Goal: Task Accomplishment & Management: Use online tool/utility

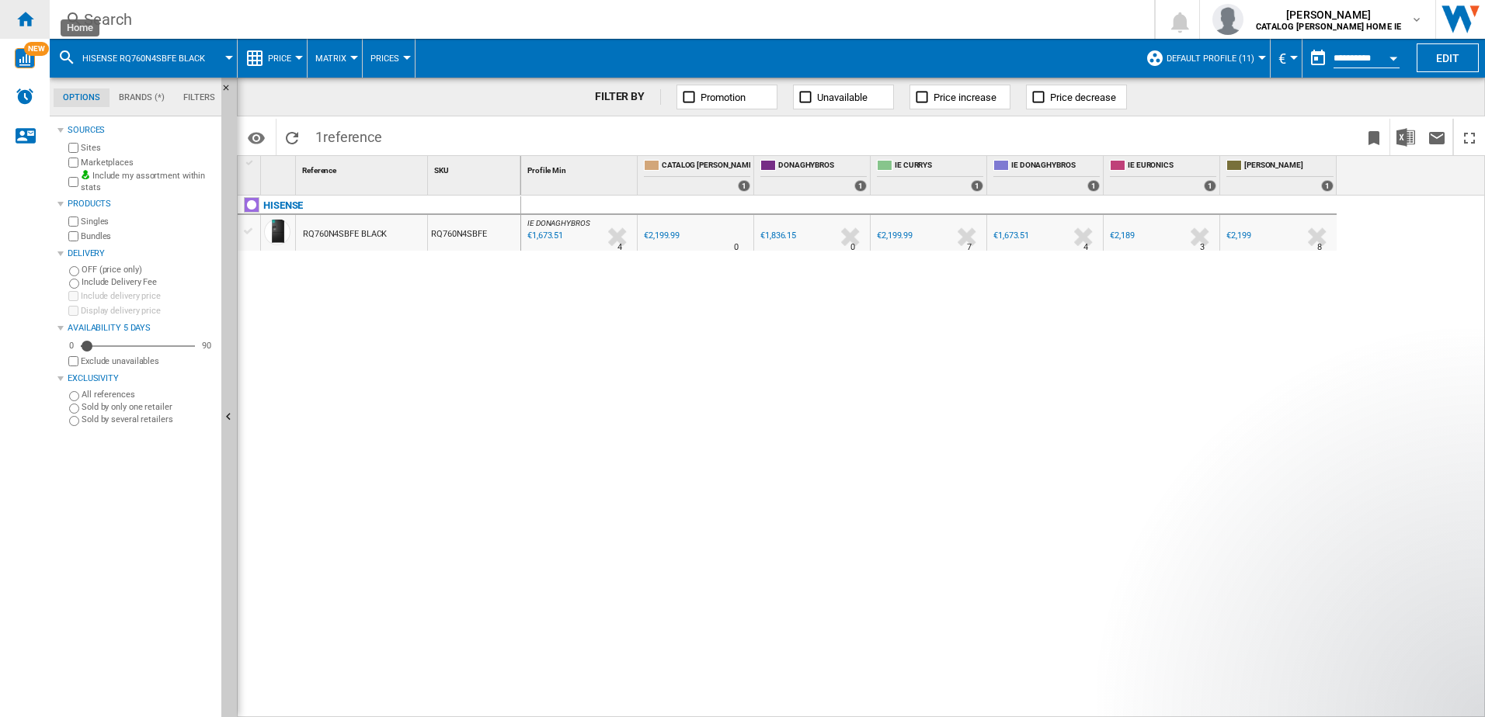
click at [35, 28] on div "Home" at bounding box center [25, 19] width 50 height 39
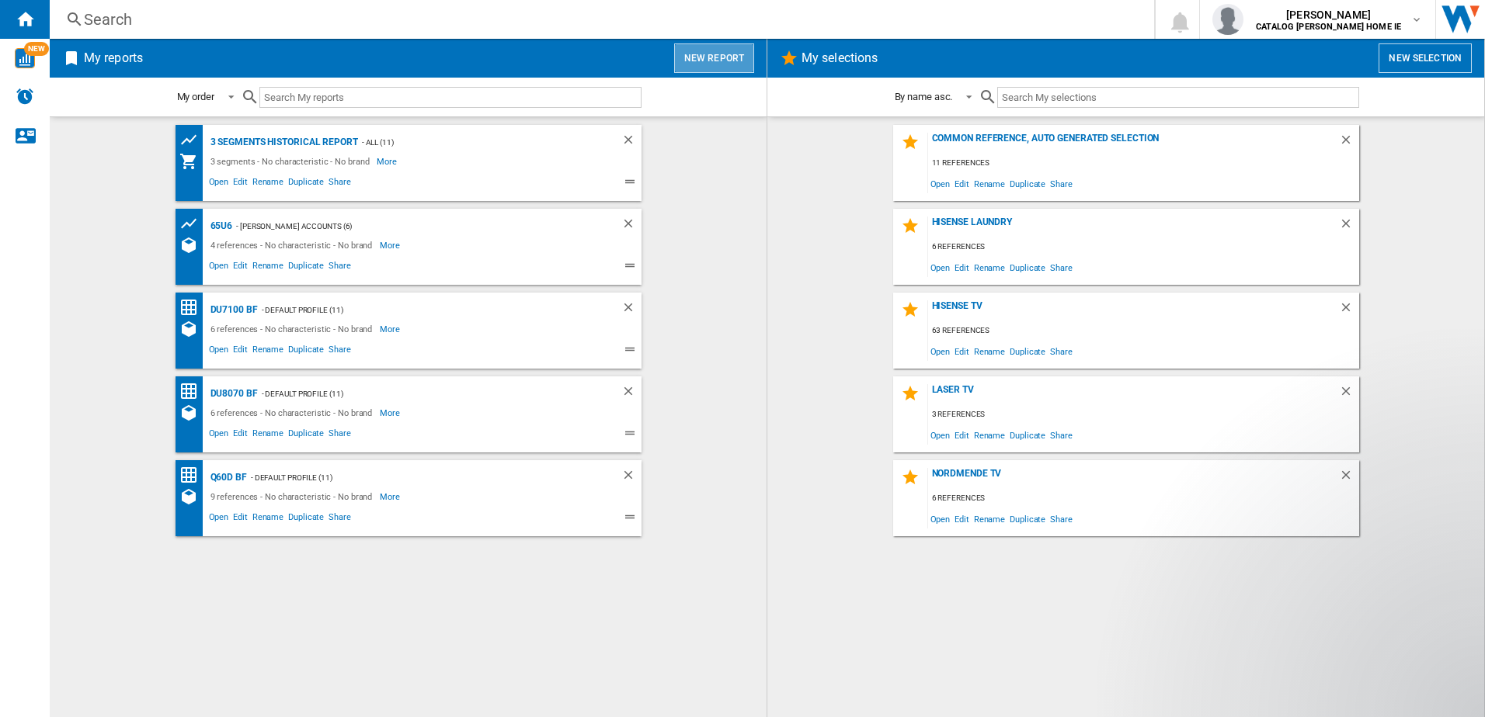
click at [723, 65] on button "New report" at bounding box center [714, 58] width 80 height 30
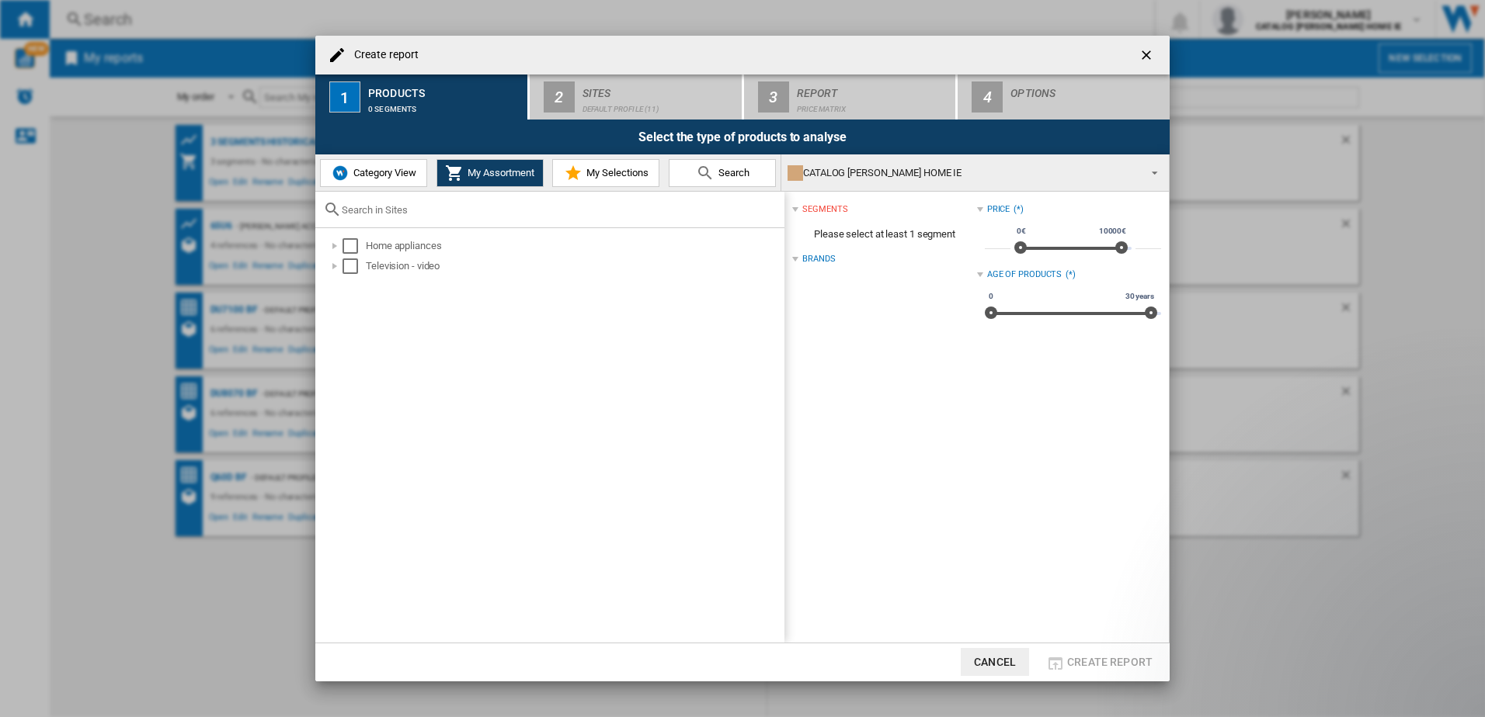
click at [726, 167] on span "Search" at bounding box center [731, 173] width 35 height 12
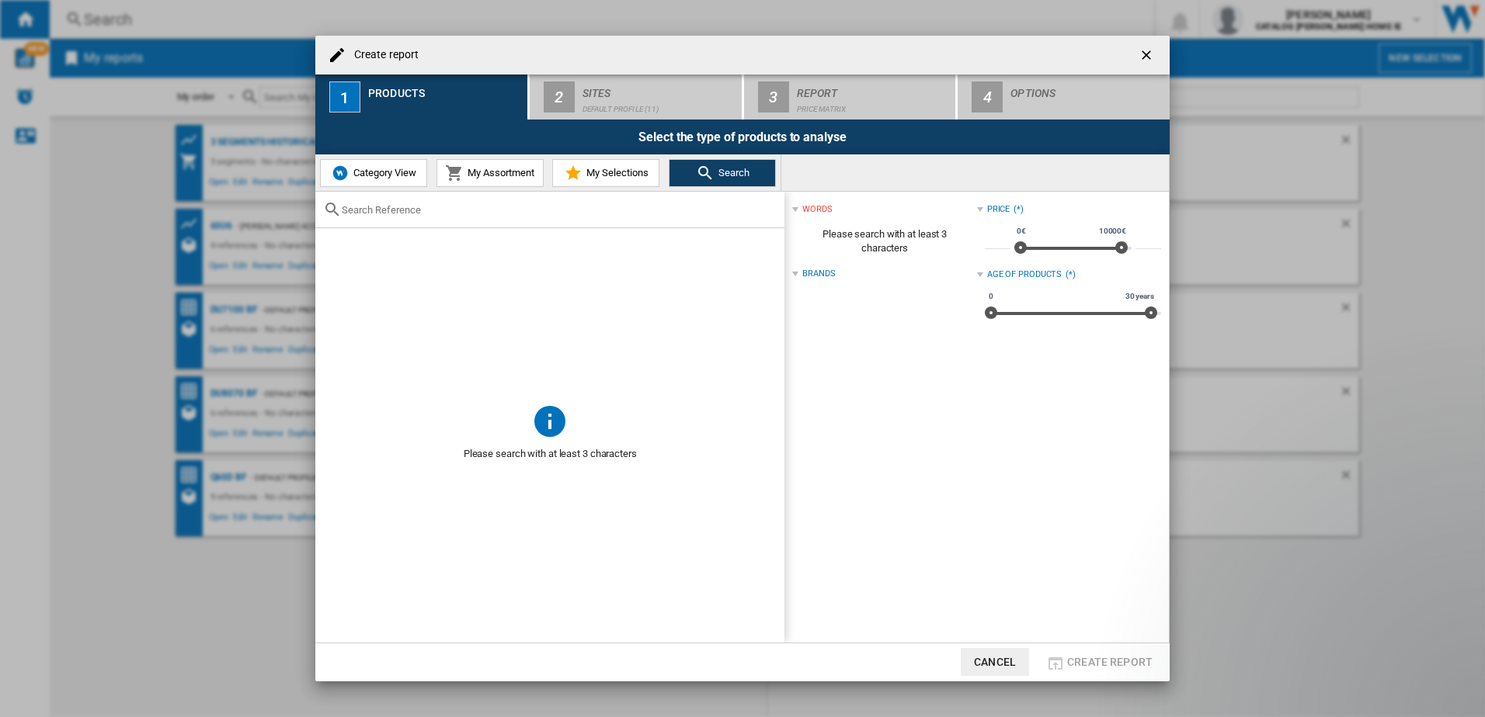
click at [632, 221] on div "Create report ..." at bounding box center [549, 210] width 469 height 36
click at [587, 193] on div "Create report ..." at bounding box center [549, 210] width 469 height 36
click at [580, 210] on input "Create report ..." at bounding box center [559, 210] width 435 height 12
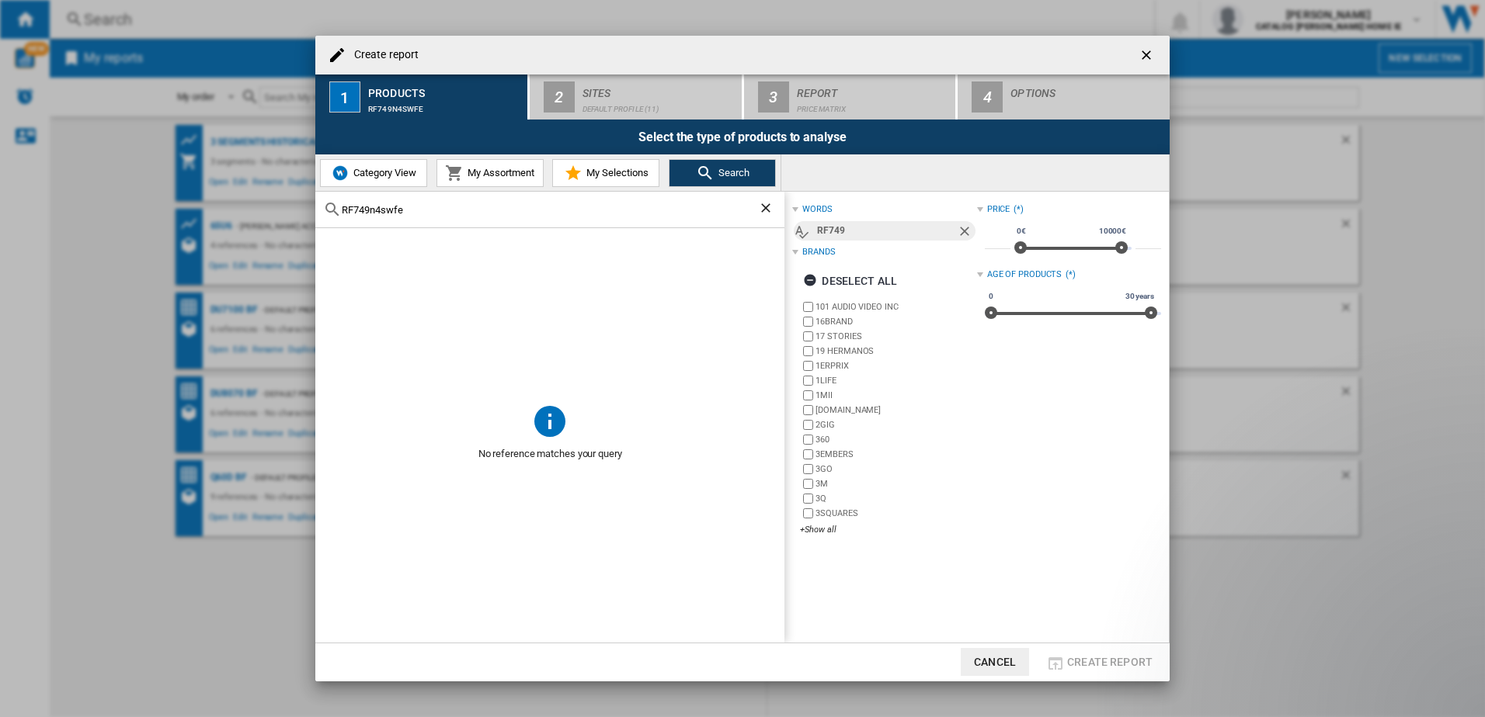
type input "RF749n4swfe"
click at [1143, 50] on ng-md-icon "getI18NText('BUTTONS.CLOSE_DIALOG')" at bounding box center [1147, 56] width 19 height 19
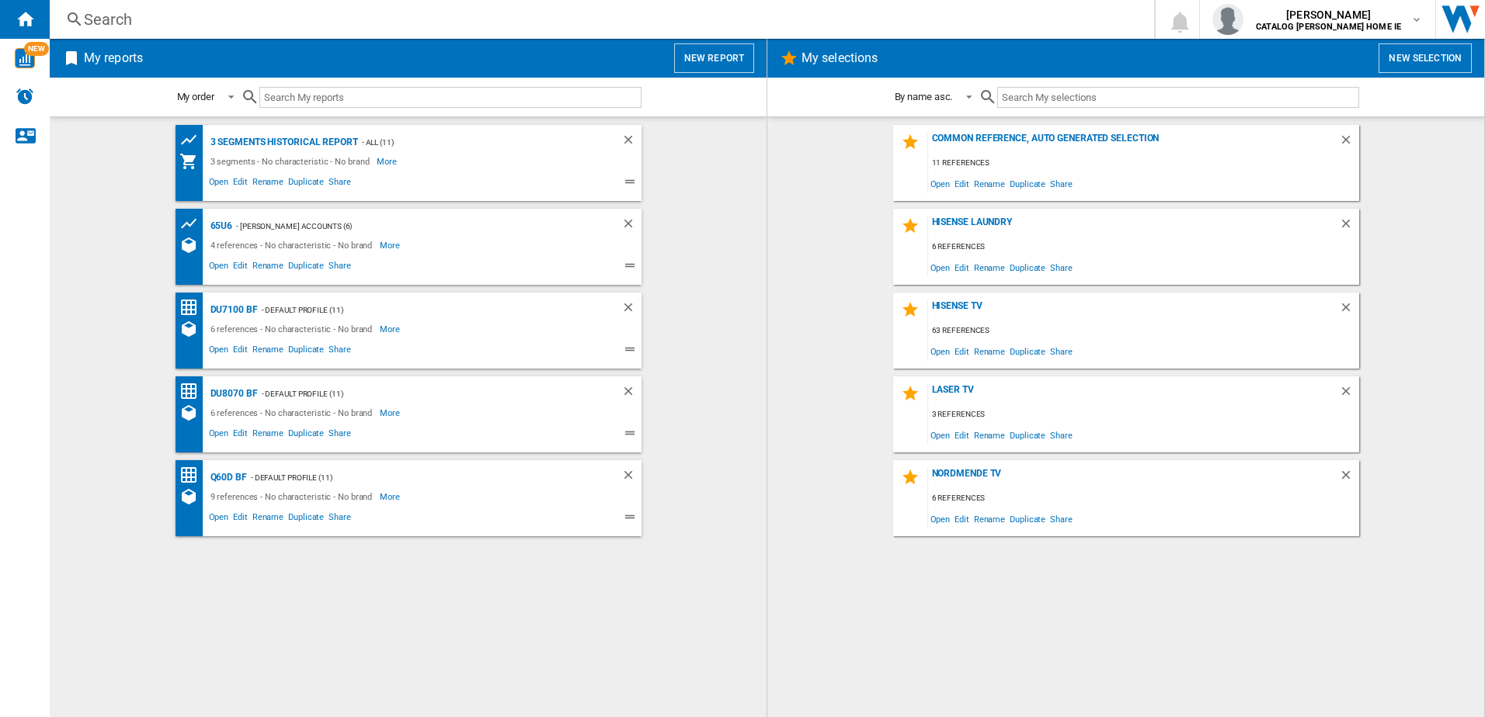
click at [715, 55] on button "New report" at bounding box center [714, 58] width 80 height 30
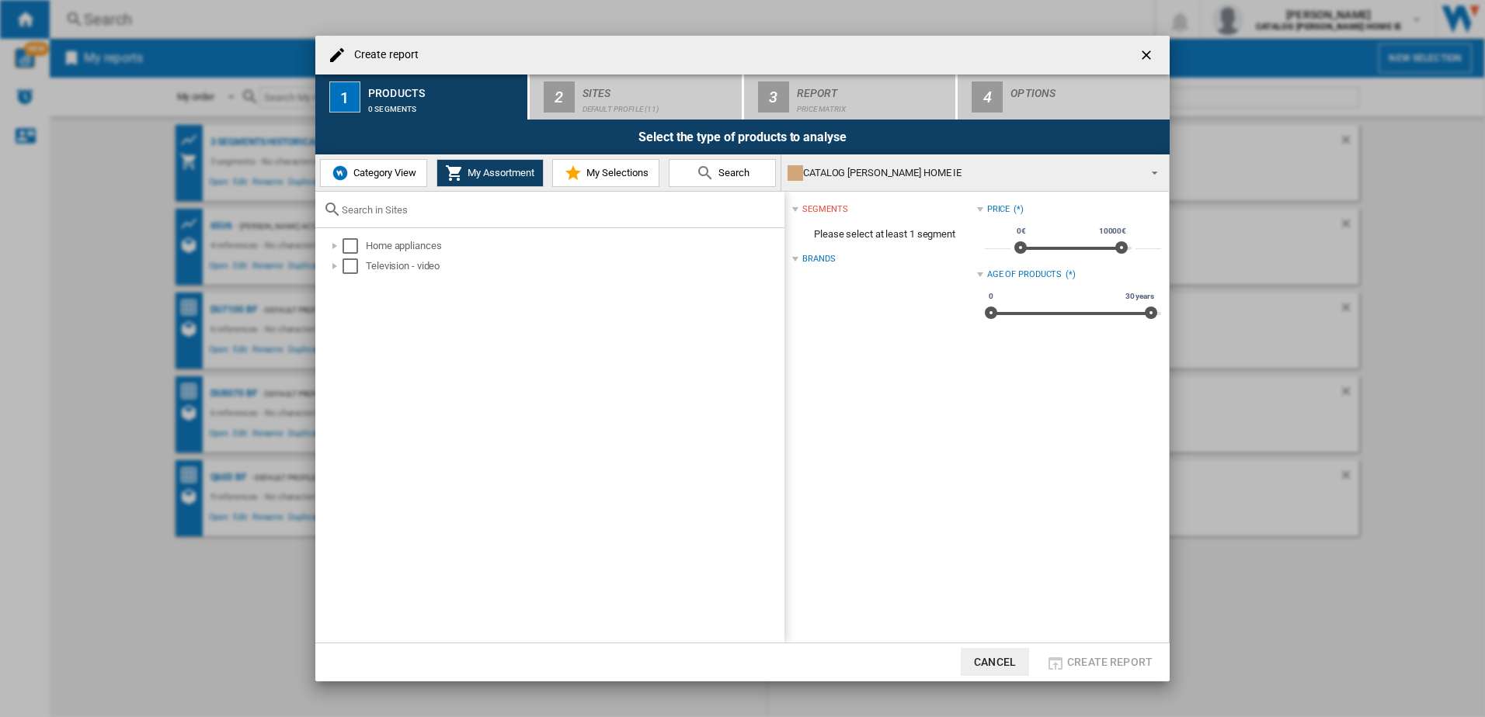
click at [1158, 50] on button "button" at bounding box center [1147, 55] width 31 height 31
